Goal: Information Seeking & Learning: Learn about a topic

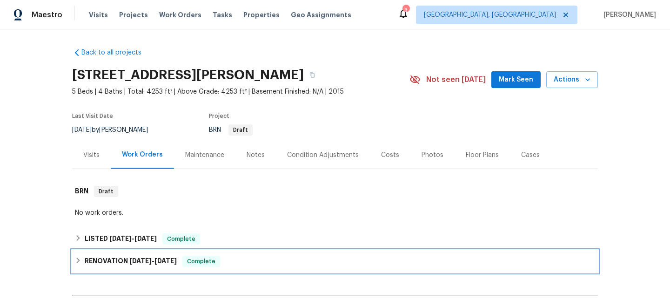
click at [143, 261] on span "[DATE]" at bounding box center [140, 260] width 22 height 7
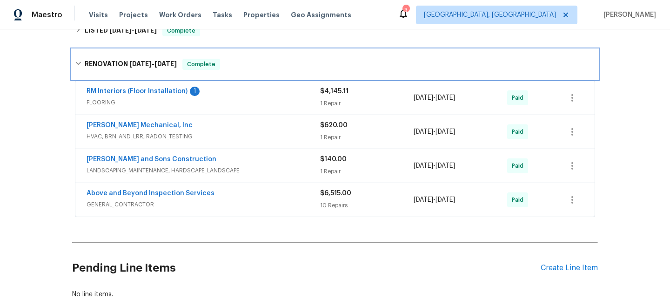
scroll to position [206, 0]
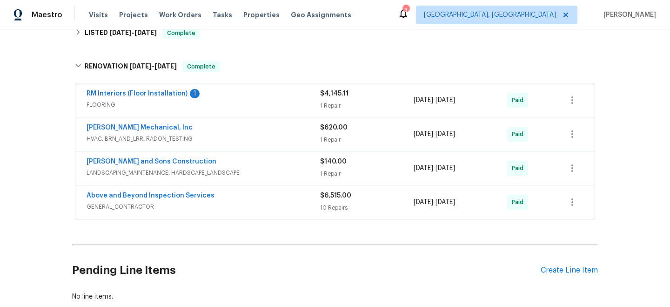
click at [184, 215] on div "Above and Beyond Inspection Services GENERAL_CONTRACTOR $6,515.00 10 Repairs [D…" at bounding box center [334, 201] width 519 height 33
click at [252, 204] on span "GENERAL_CONTRACTOR" at bounding box center [204, 206] width 234 height 9
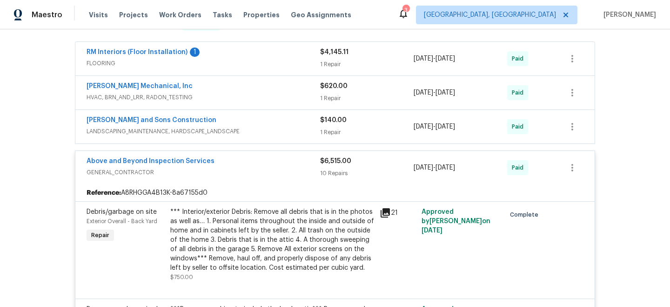
scroll to position [233, 0]
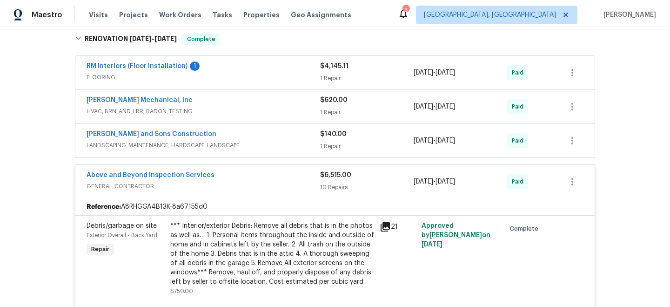
click at [284, 147] on span "LANDSCAPING_MAINTENANCE, HARDSCAPE_LANDSCAPE" at bounding box center [204, 145] width 234 height 9
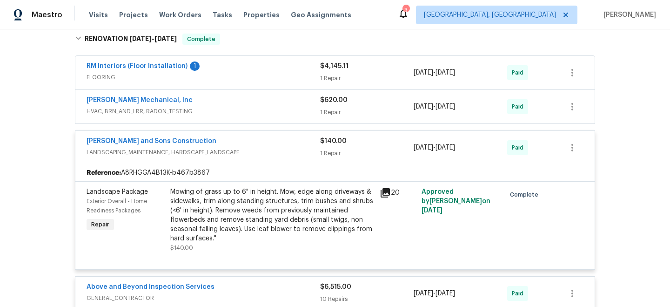
click at [275, 108] on span "HVAC, BRN_AND_LRR, RADON_TESTING" at bounding box center [204, 111] width 234 height 9
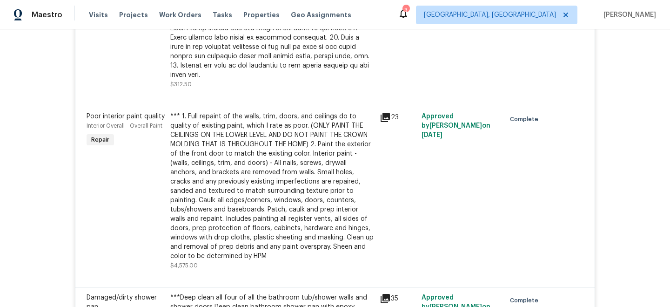
scroll to position [1347, 0]
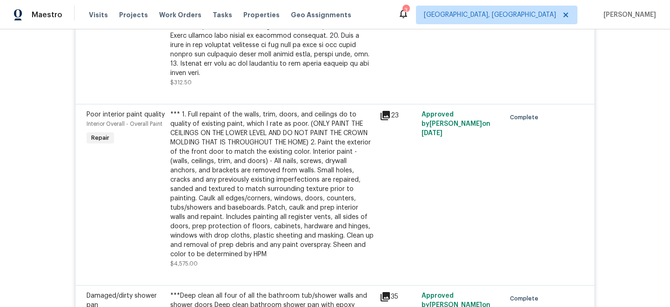
click at [388, 111] on icon at bounding box center [385, 115] width 9 height 9
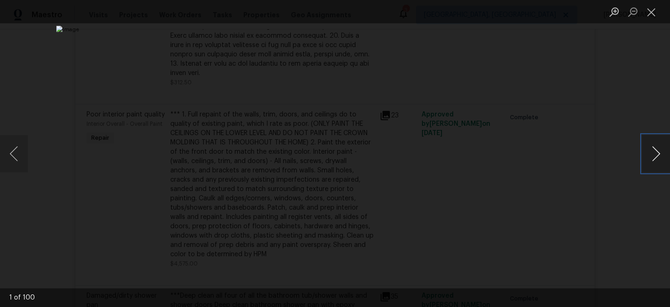
click at [657, 151] on button "Next image" at bounding box center [656, 153] width 28 height 37
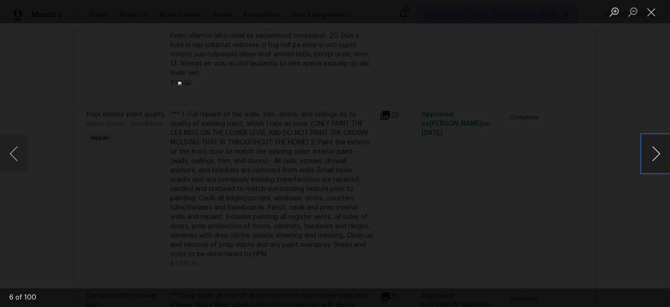
click at [657, 151] on button "Next image" at bounding box center [656, 153] width 28 height 37
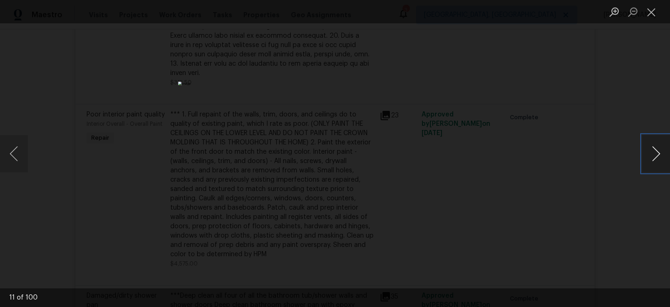
click at [657, 151] on button "Next image" at bounding box center [656, 153] width 28 height 37
click at [564, 115] on div "Lightbox" at bounding box center [335, 153] width 670 height 307
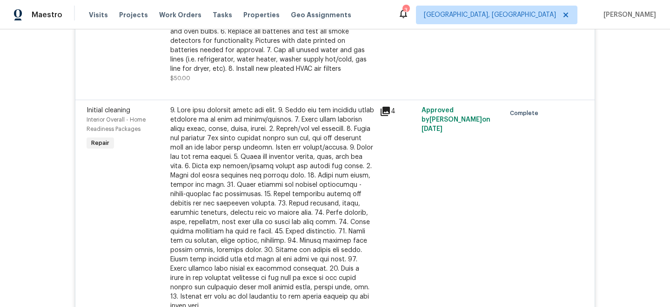
scroll to position [1287, 0]
